Goal: Information Seeking & Learning: Learn about a topic

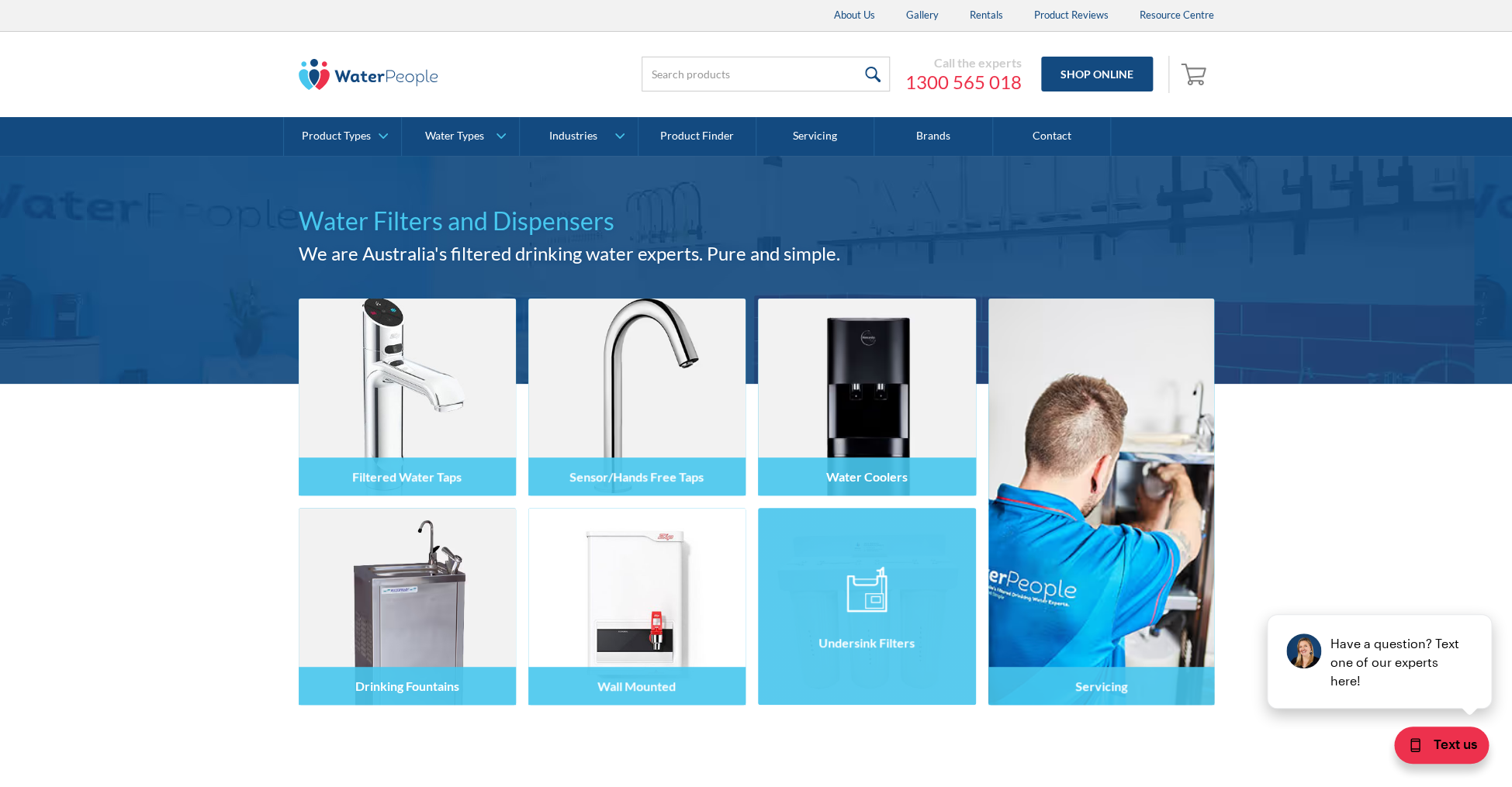
click at [845, 607] on div at bounding box center [866, 620] width 217 height 93
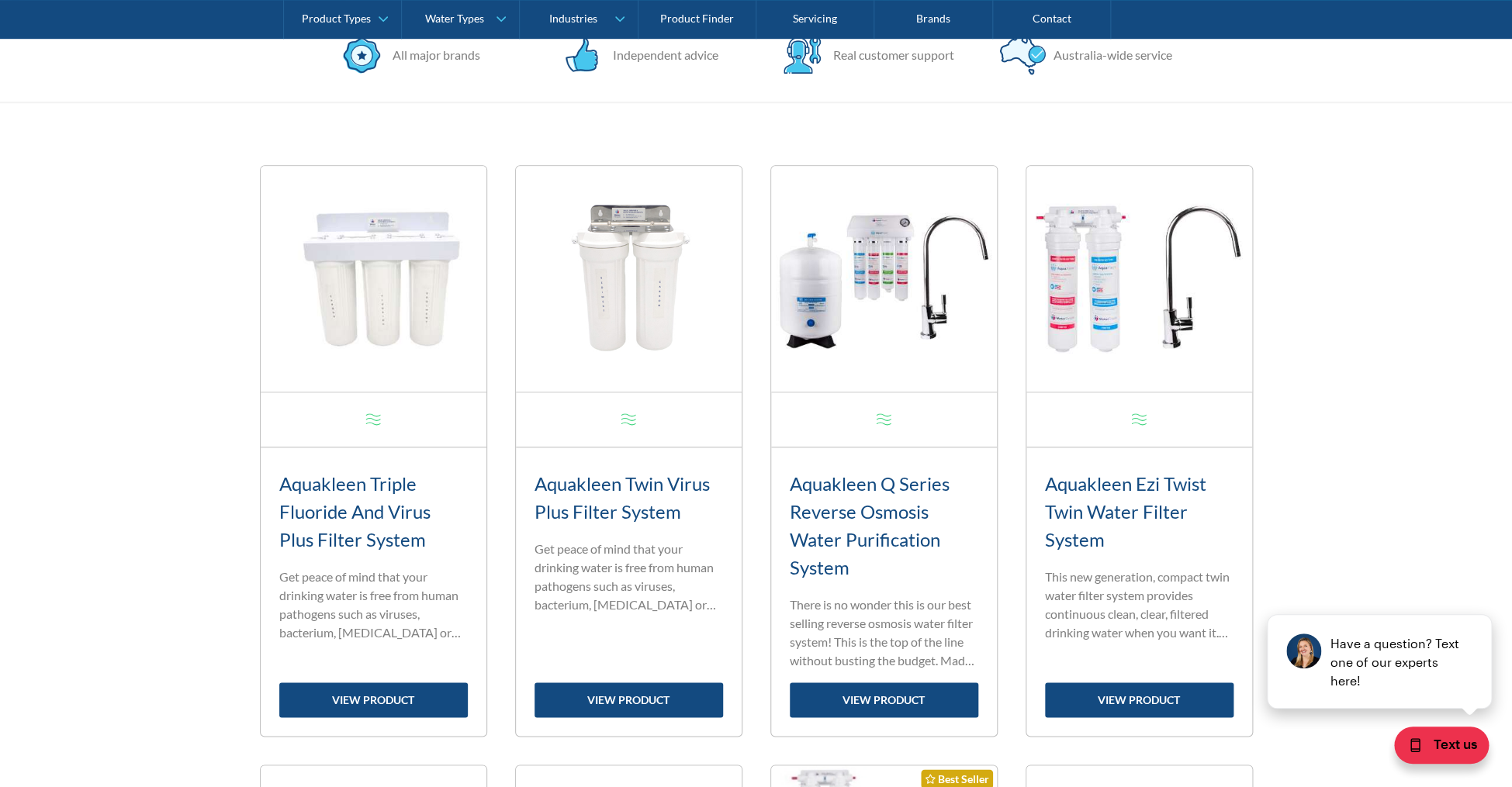
scroll to position [575, 0]
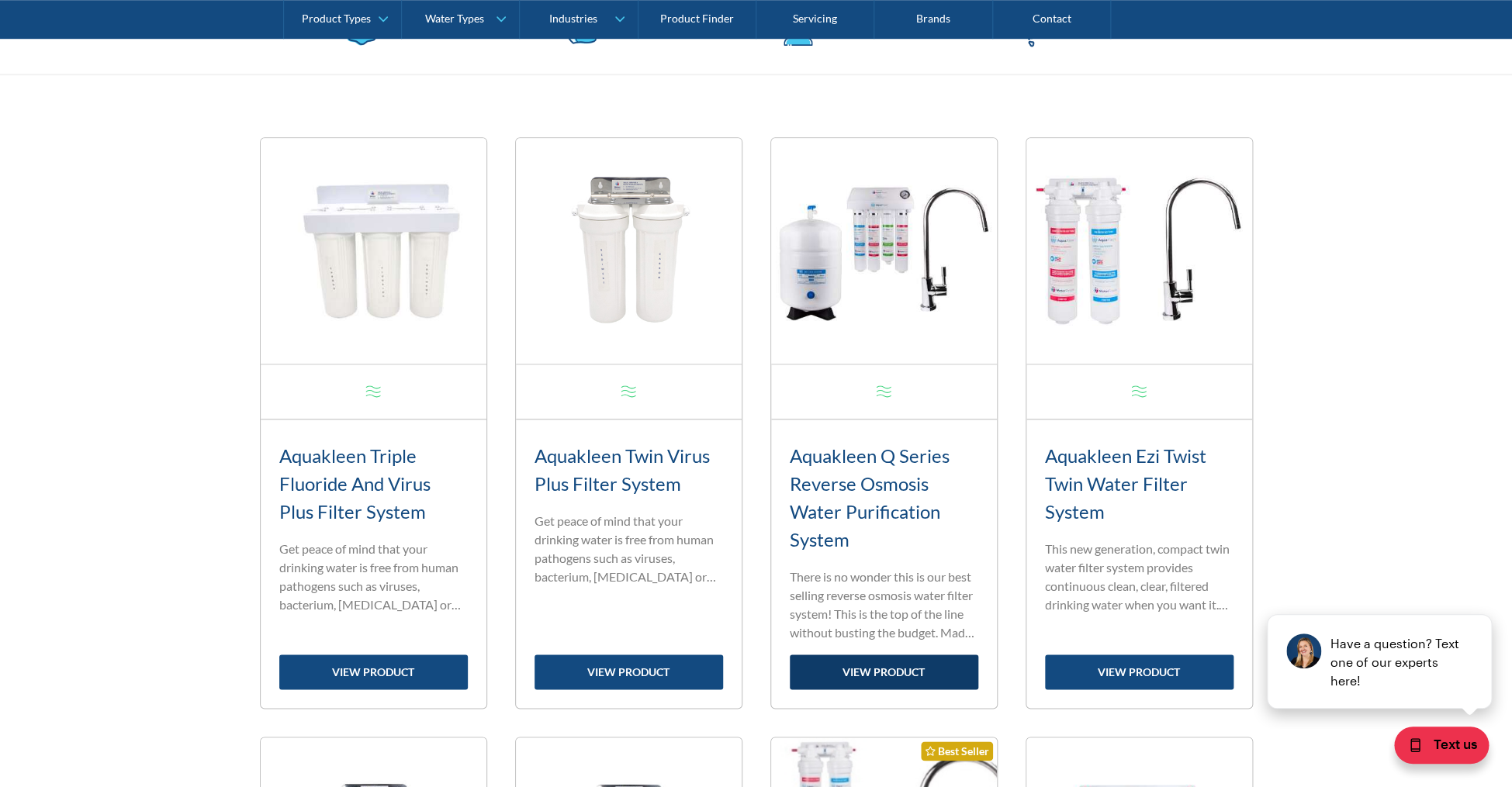
click at [869, 661] on link "view product" at bounding box center [883, 672] width 188 height 35
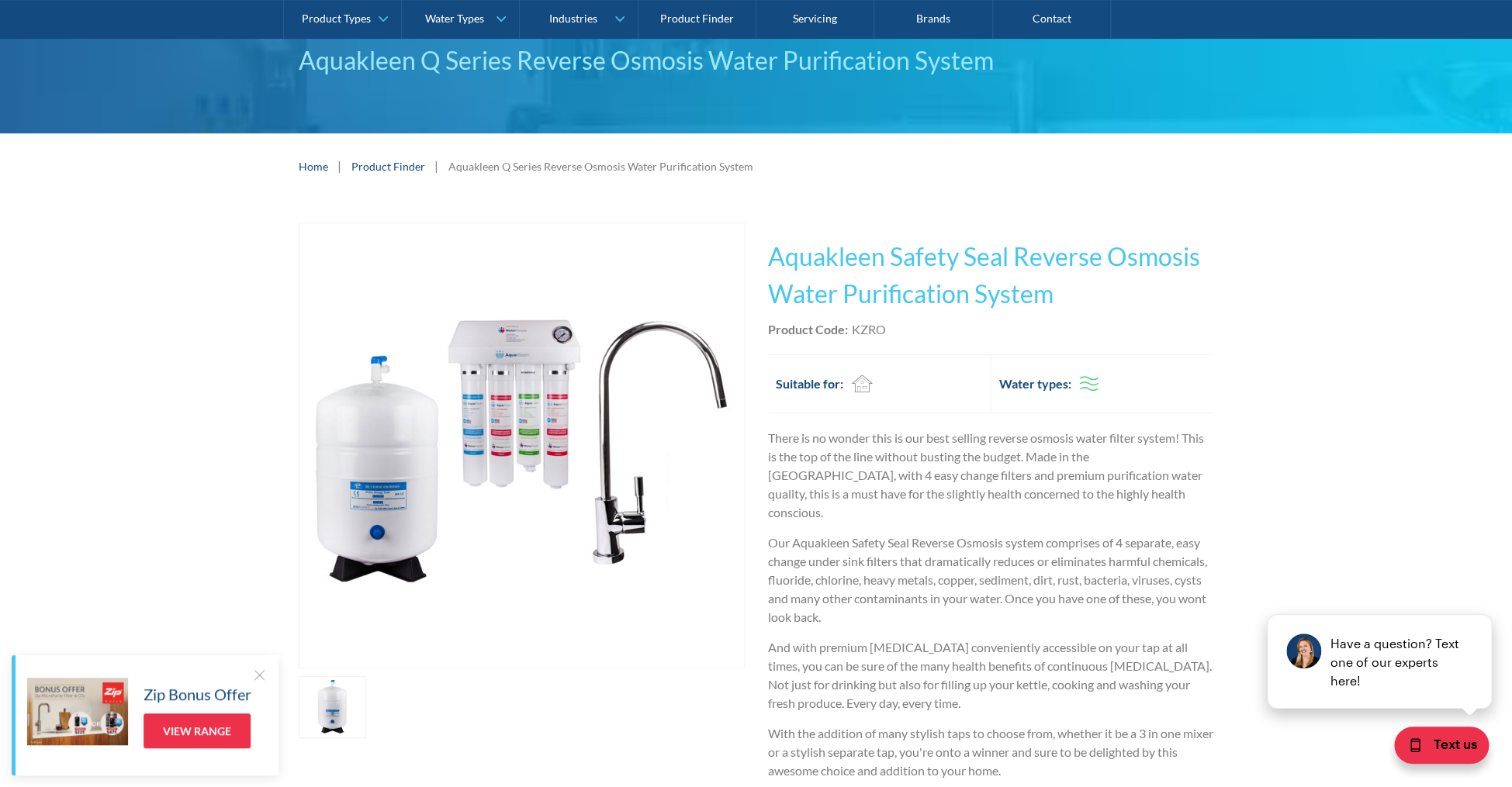
scroll to position [132, 0]
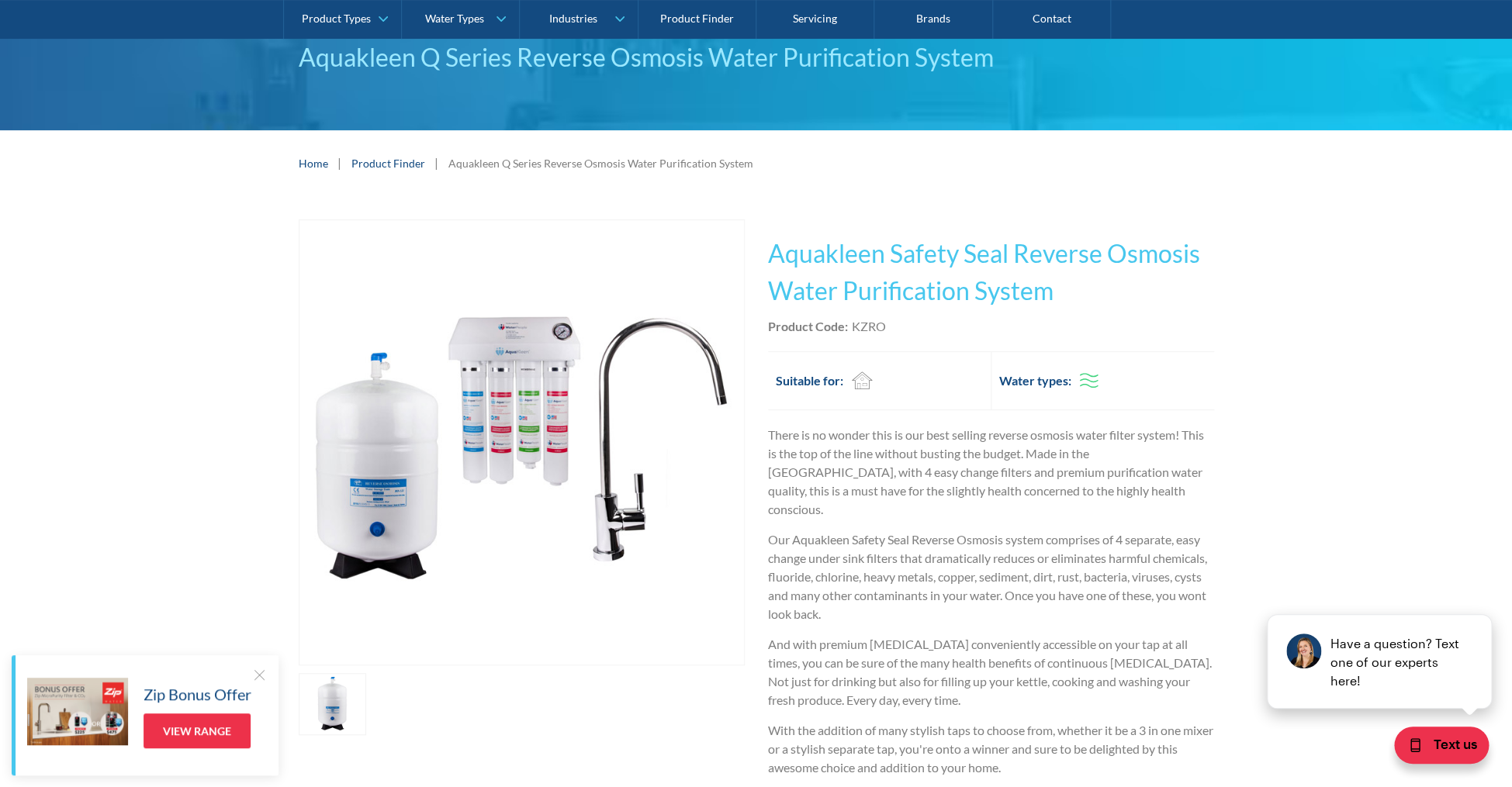
click at [496, 383] on img "open lightbox" at bounding box center [521, 442] width 444 height 444
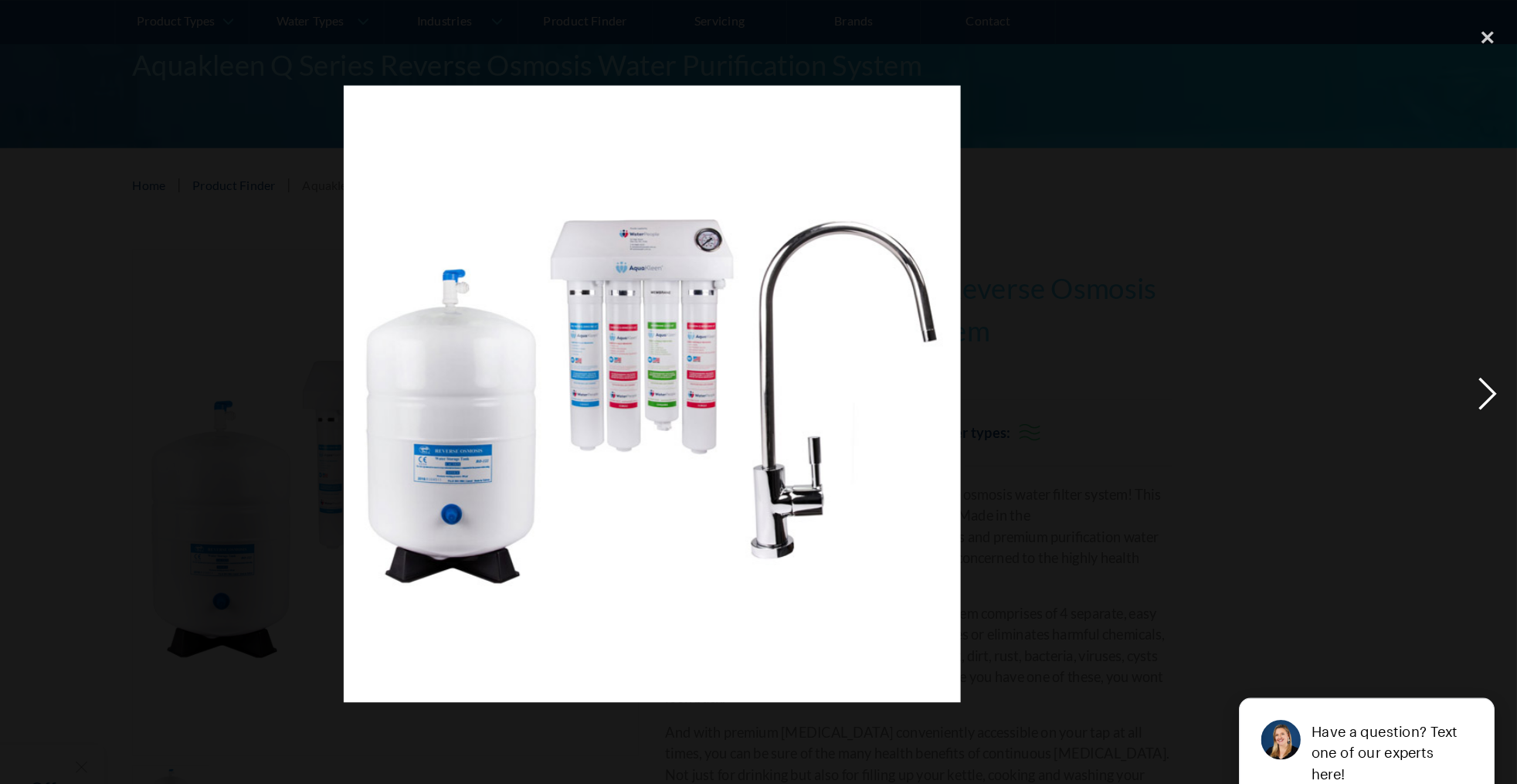
click at [1487, 342] on div "next image" at bounding box center [1491, 344] width 53 height 659
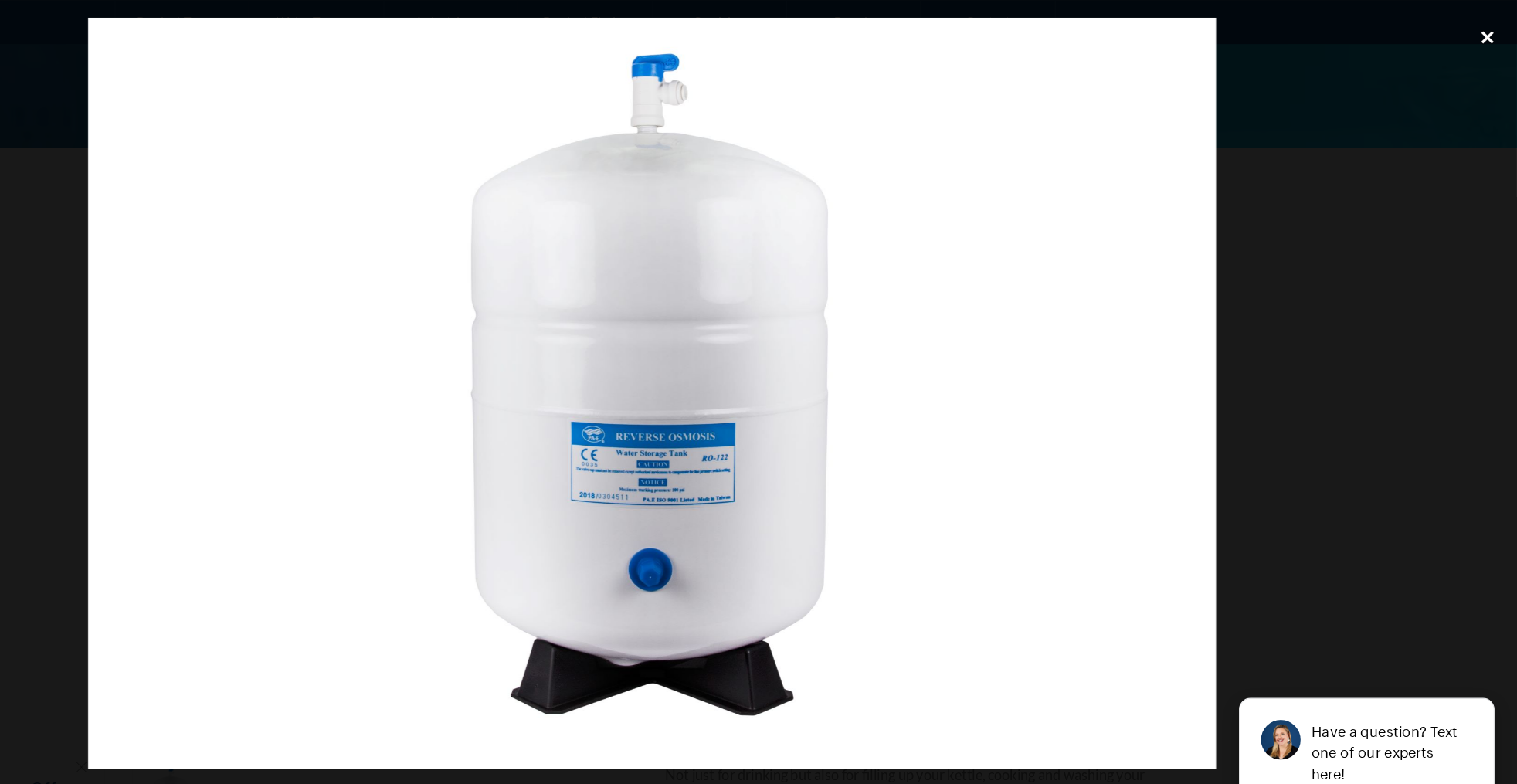
click at [1489, 30] on div "close lightbox" at bounding box center [1491, 32] width 53 height 34
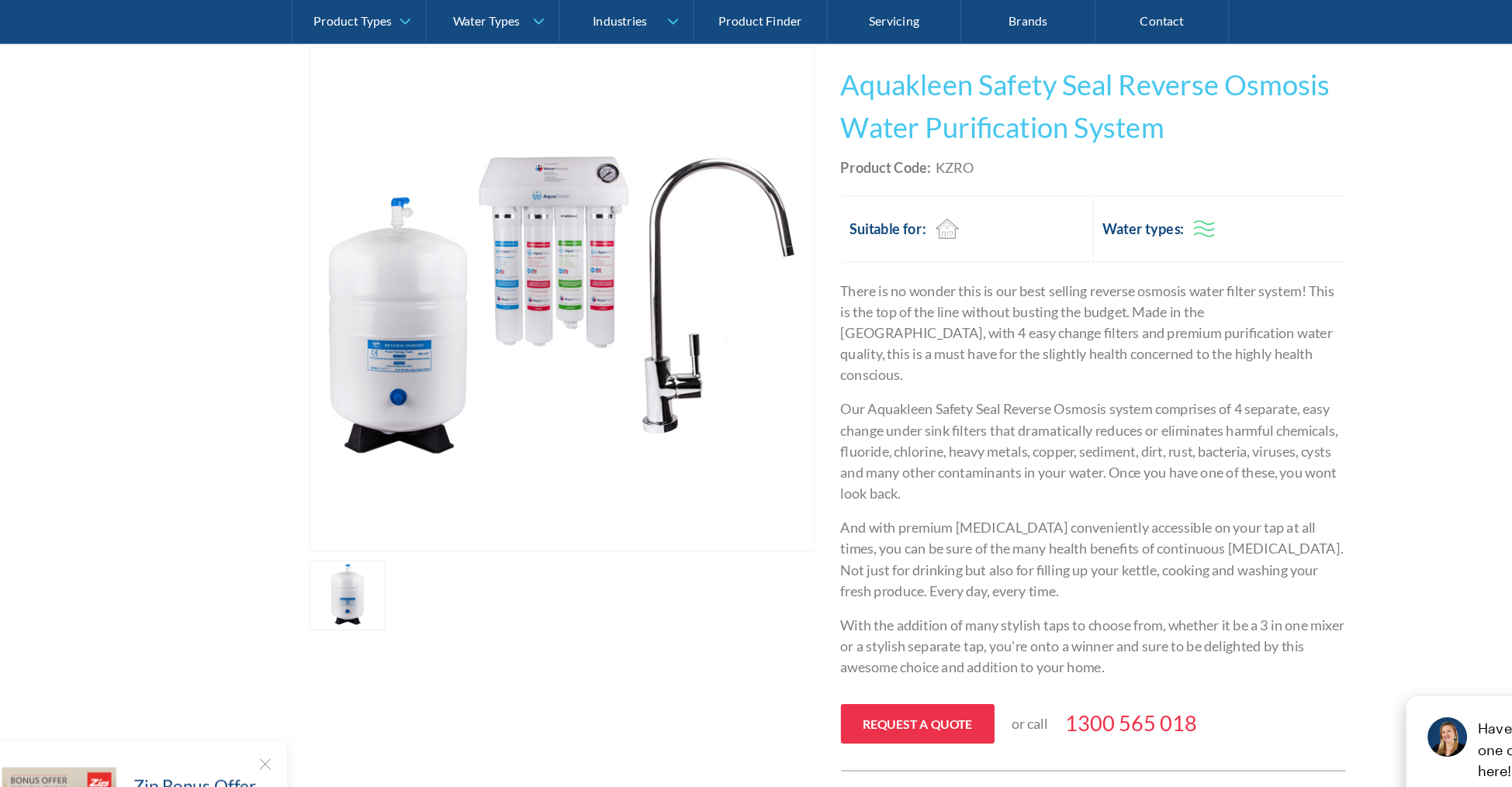
scroll to position [0, 0]
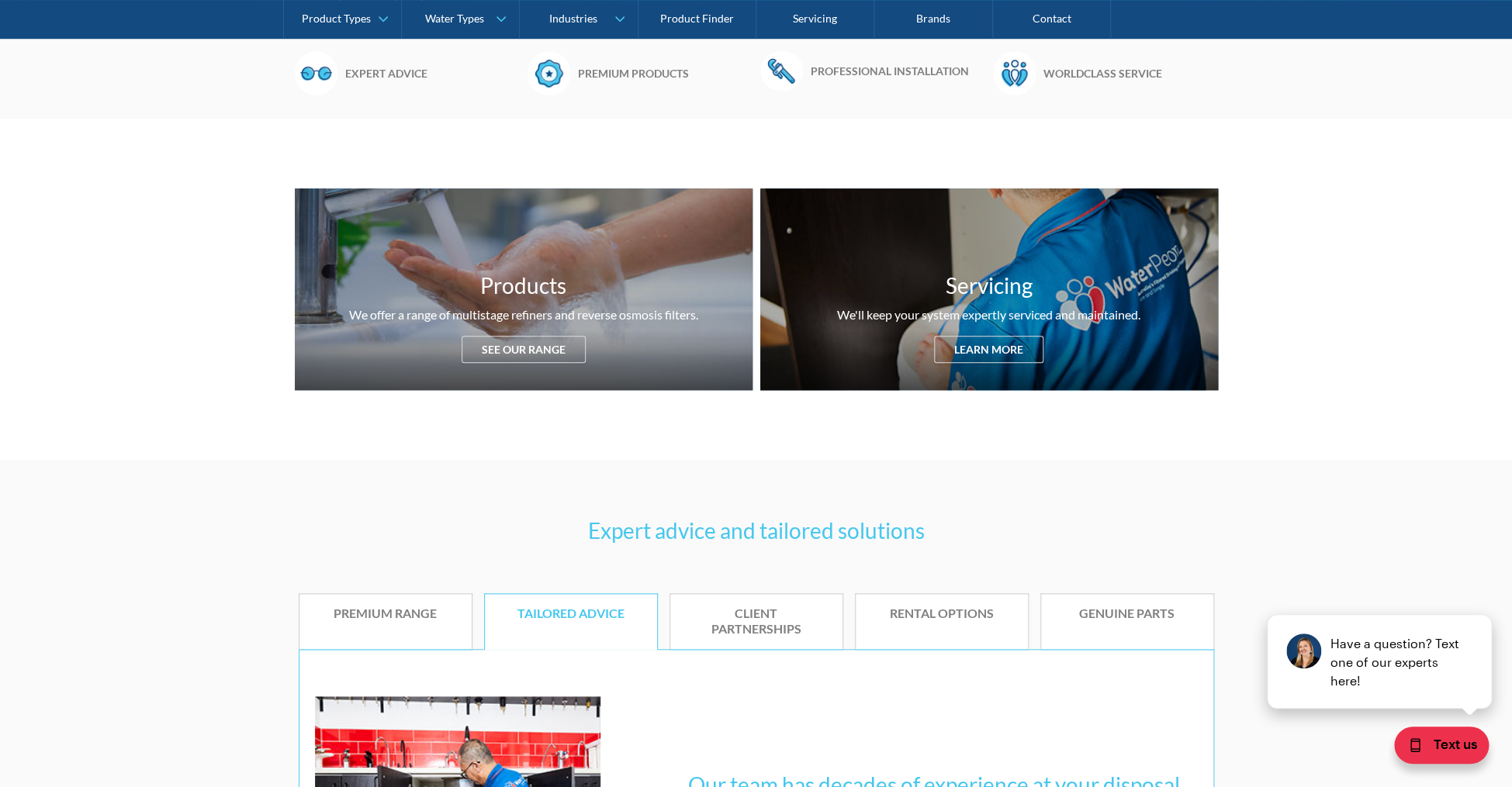
scroll to position [526, 0]
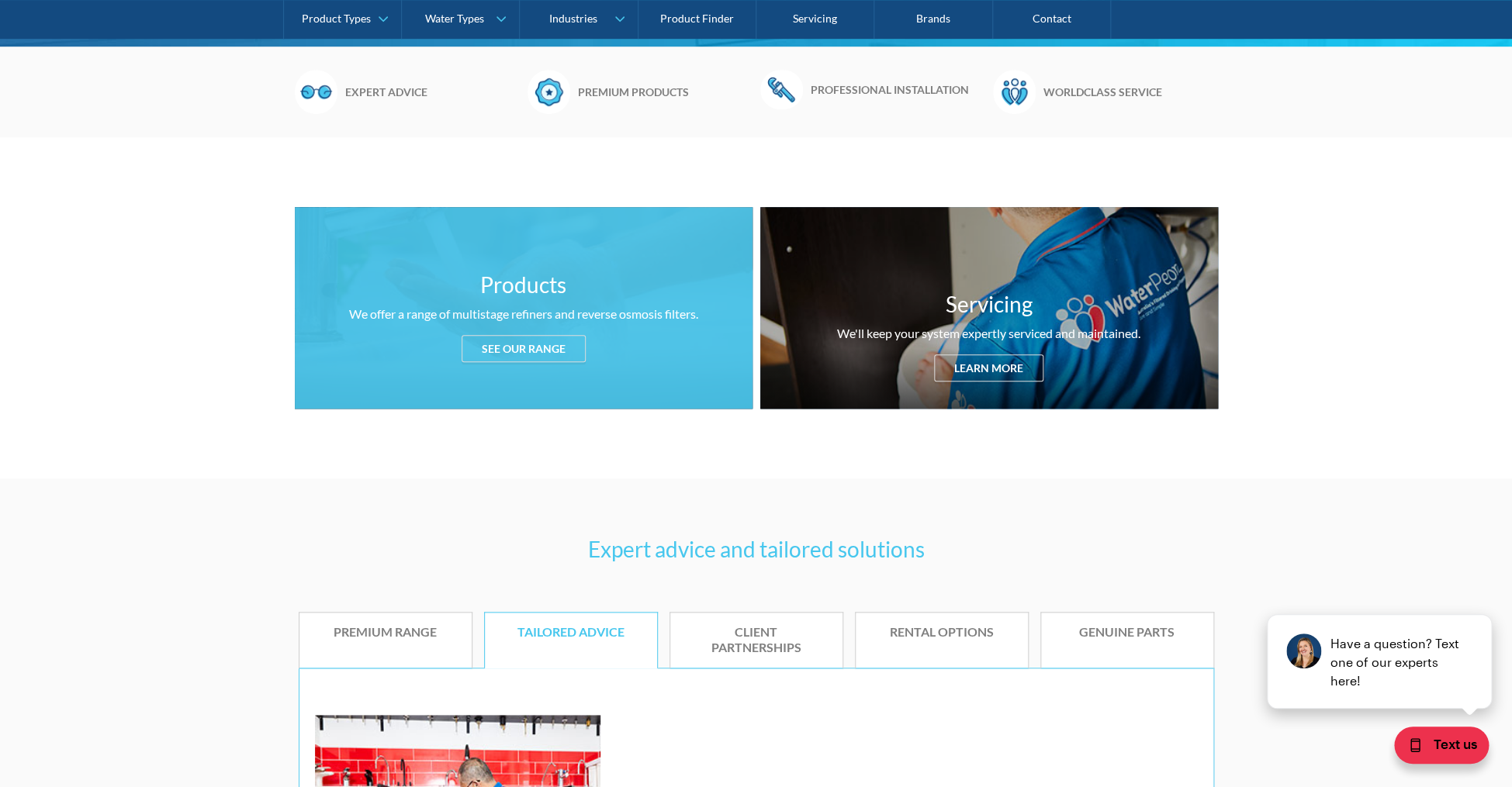
click at [538, 372] on div "Products We offer a range of multistage refiners and reverse osmosis filters. S…" at bounding box center [524, 308] width 458 height 202
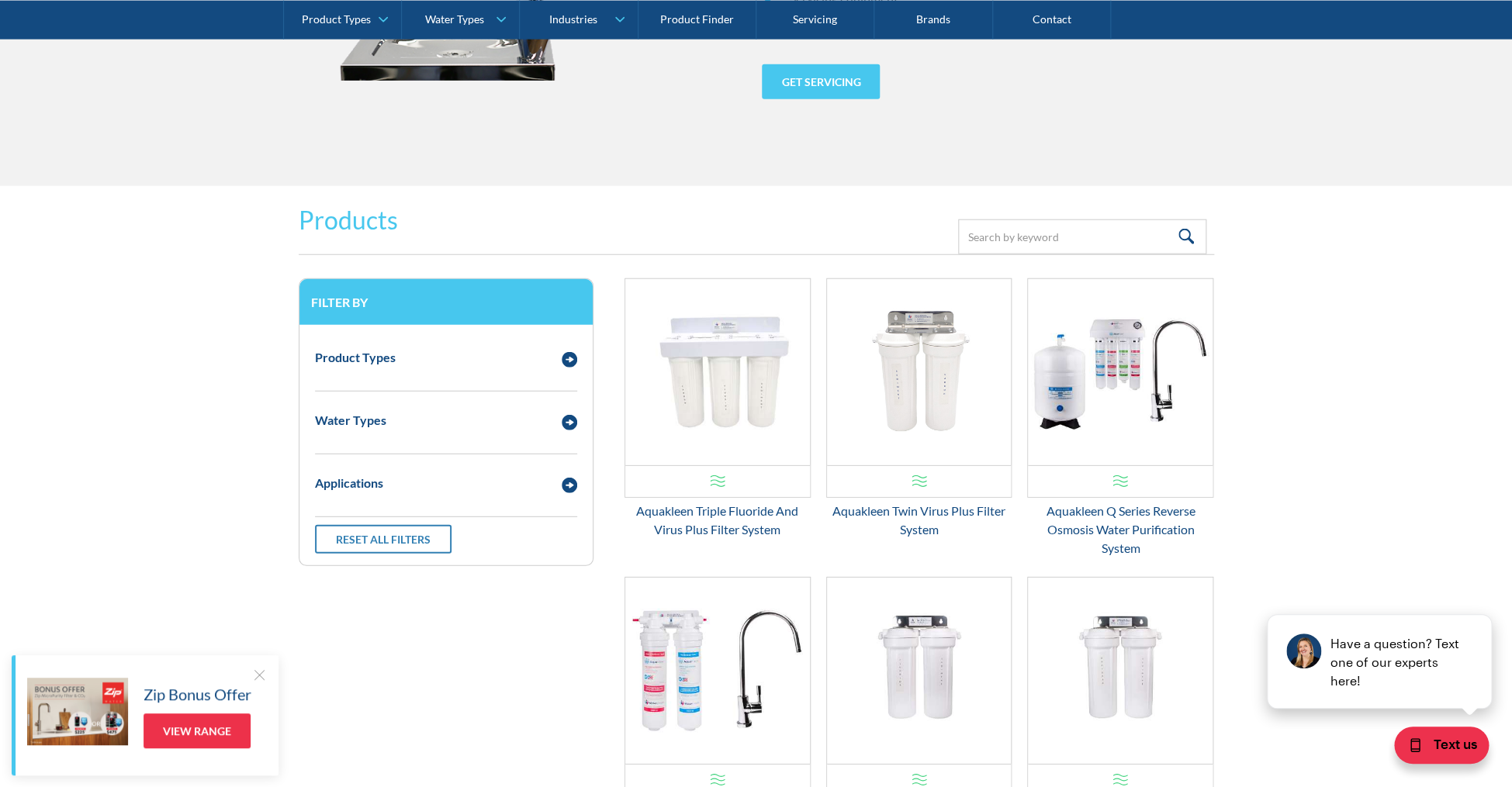
scroll to position [1895, 0]
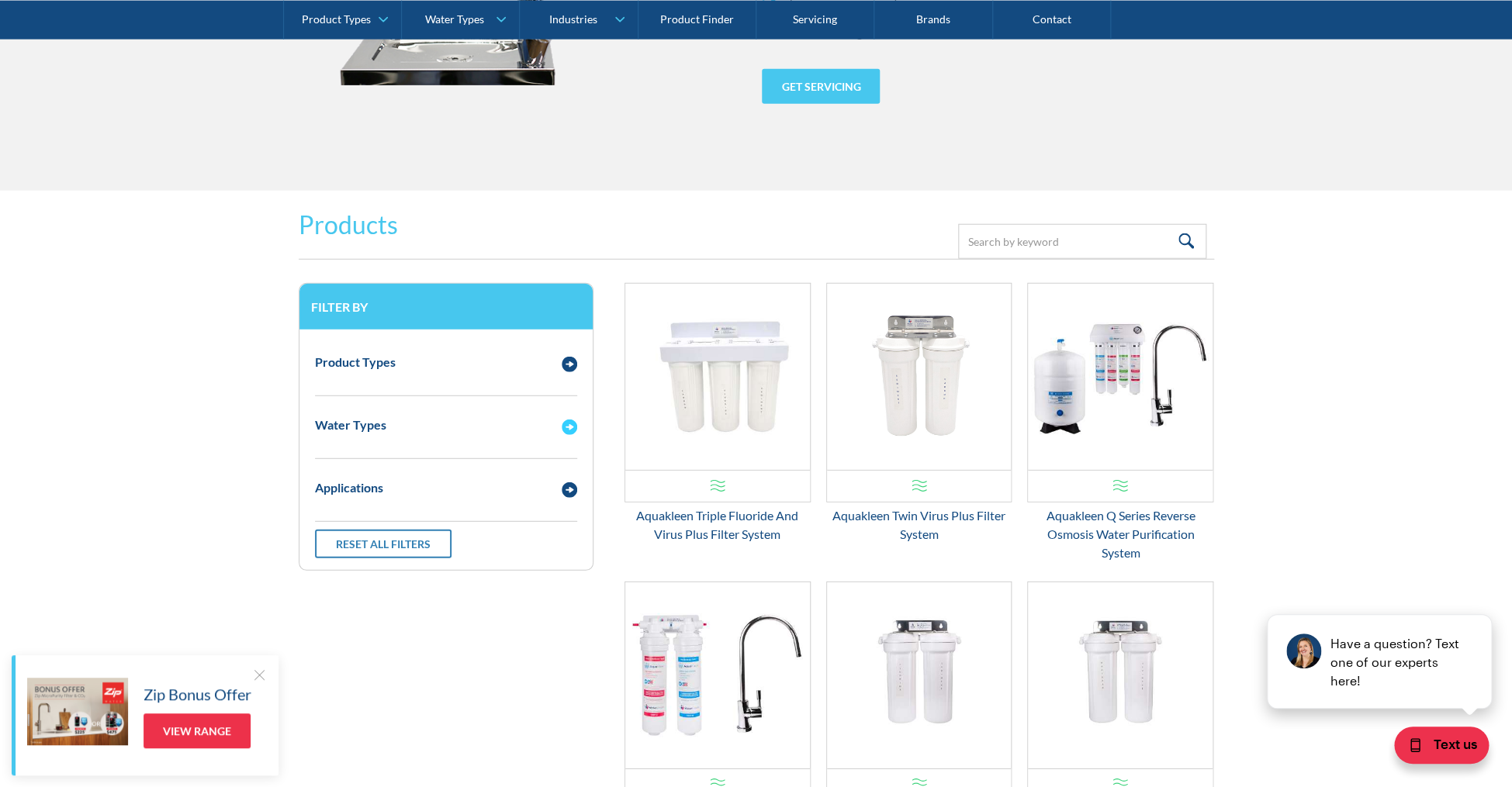
click at [568, 424] on img "Email Form 3" at bounding box center [568, 426] width 15 height 15
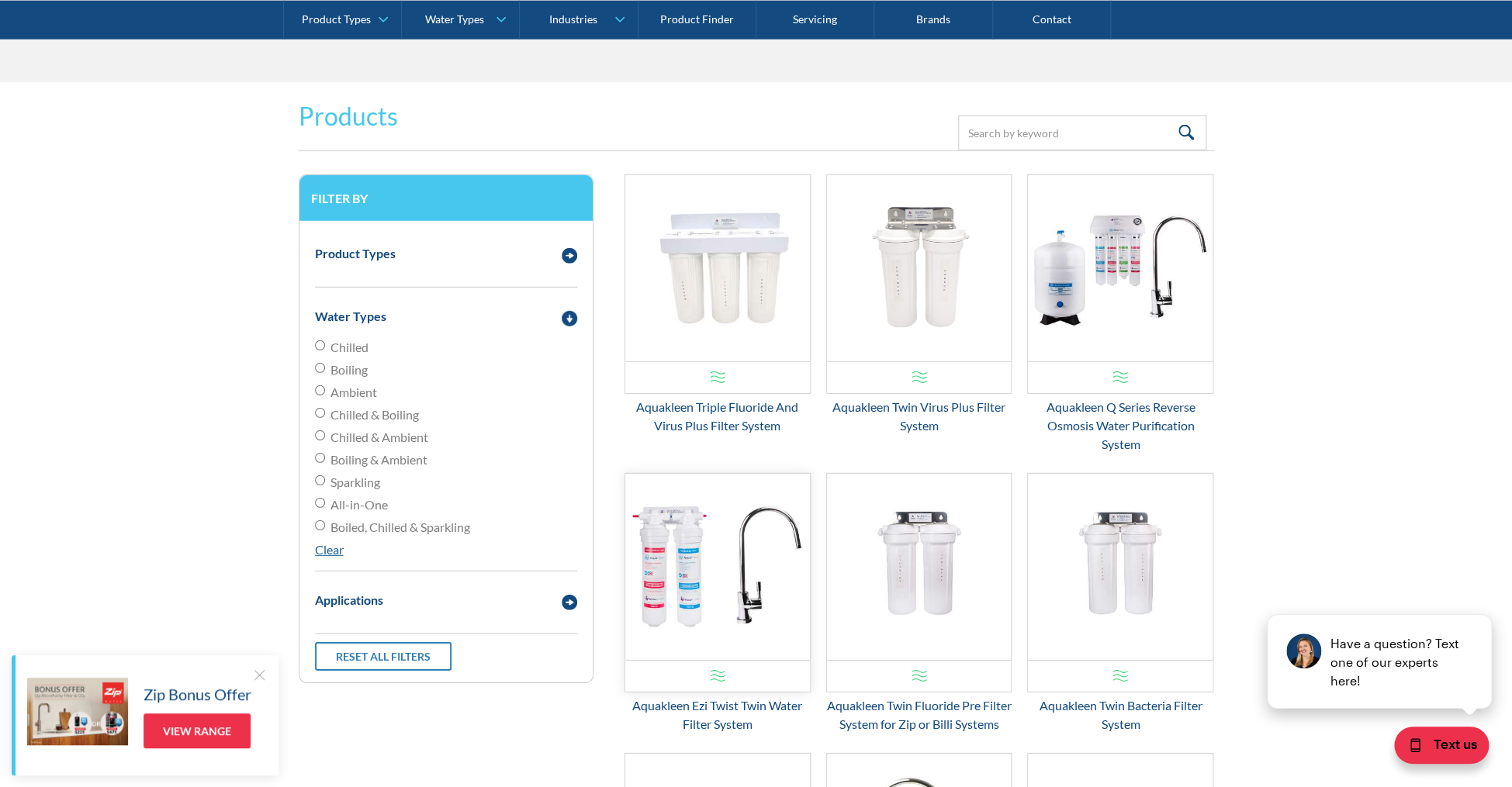
scroll to position [2002, 0]
click at [1114, 414] on div "Aquakleen Q Series Reverse Osmosis Water Purification System" at bounding box center [1120, 427] width 186 height 56
